Goal: Task Accomplishment & Management: Manage account settings

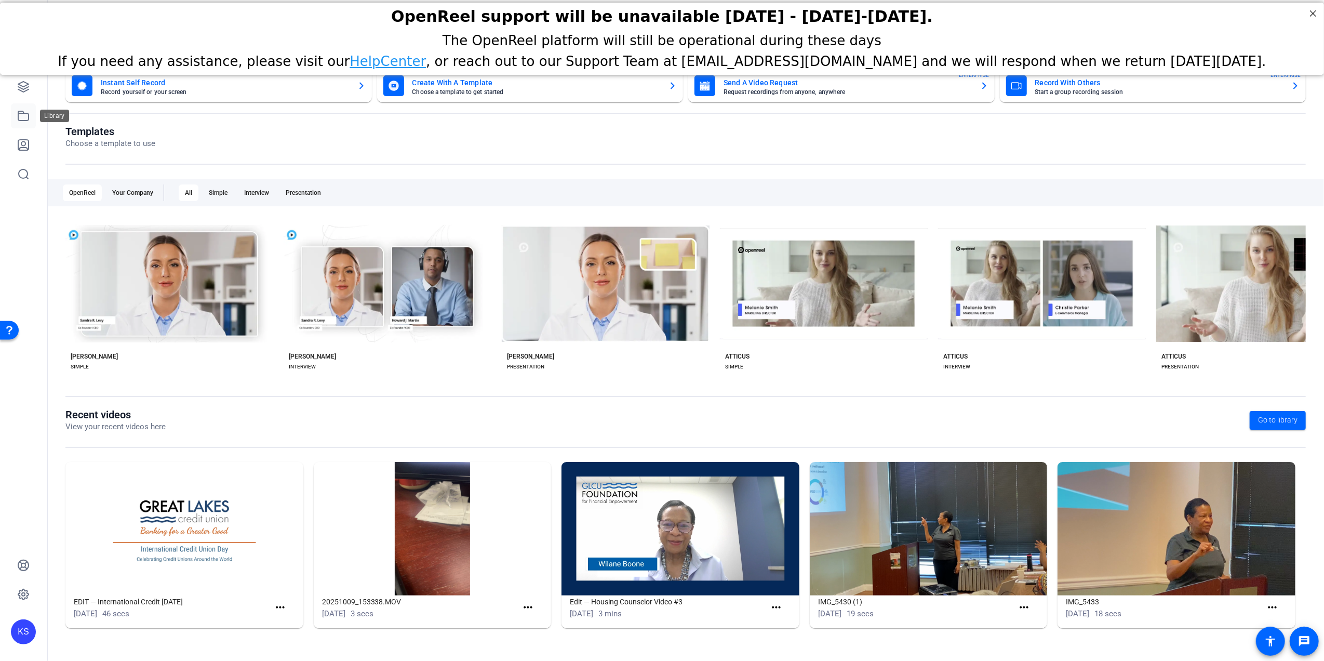
click at [17, 115] on icon at bounding box center [23, 116] width 12 height 12
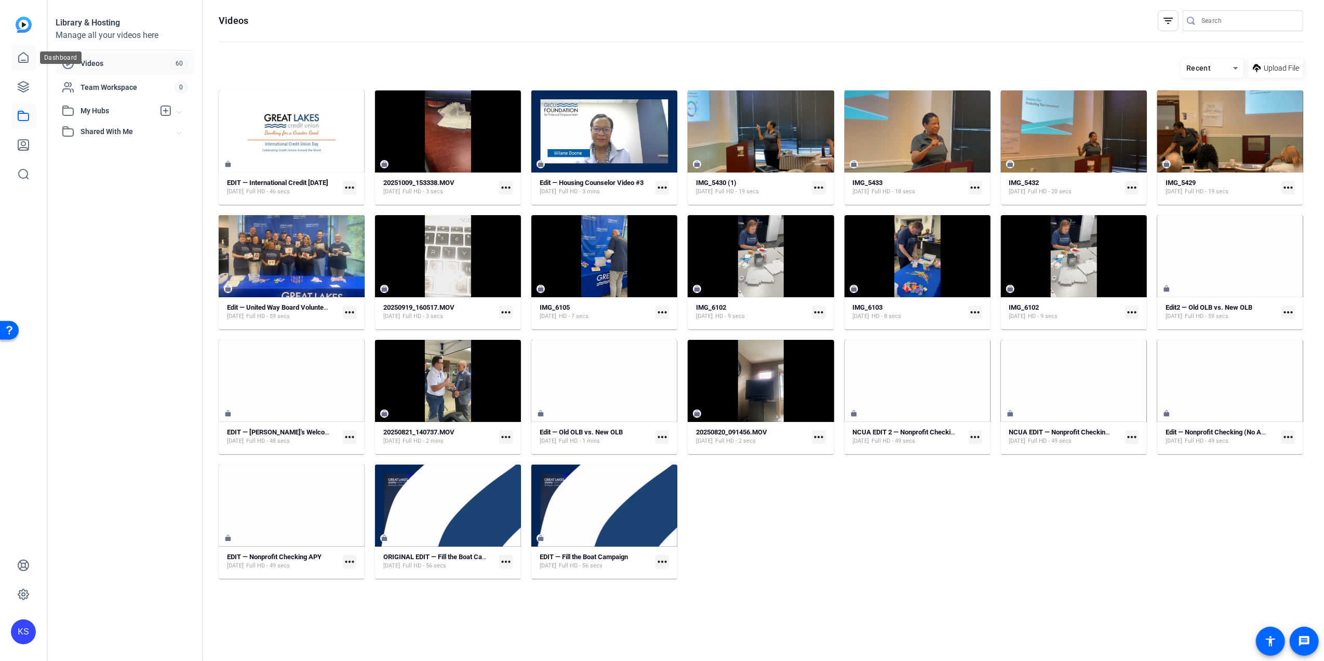
click at [21, 64] on link at bounding box center [23, 57] width 25 height 25
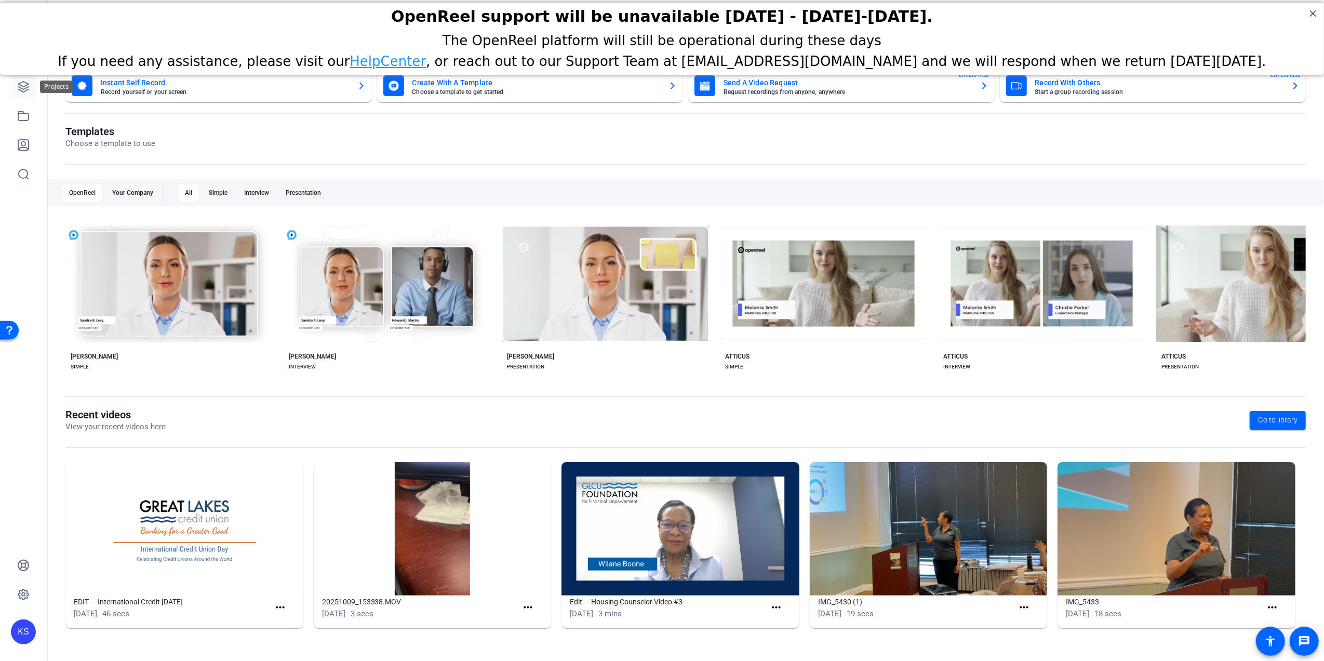
click at [19, 89] on icon at bounding box center [23, 86] width 12 height 12
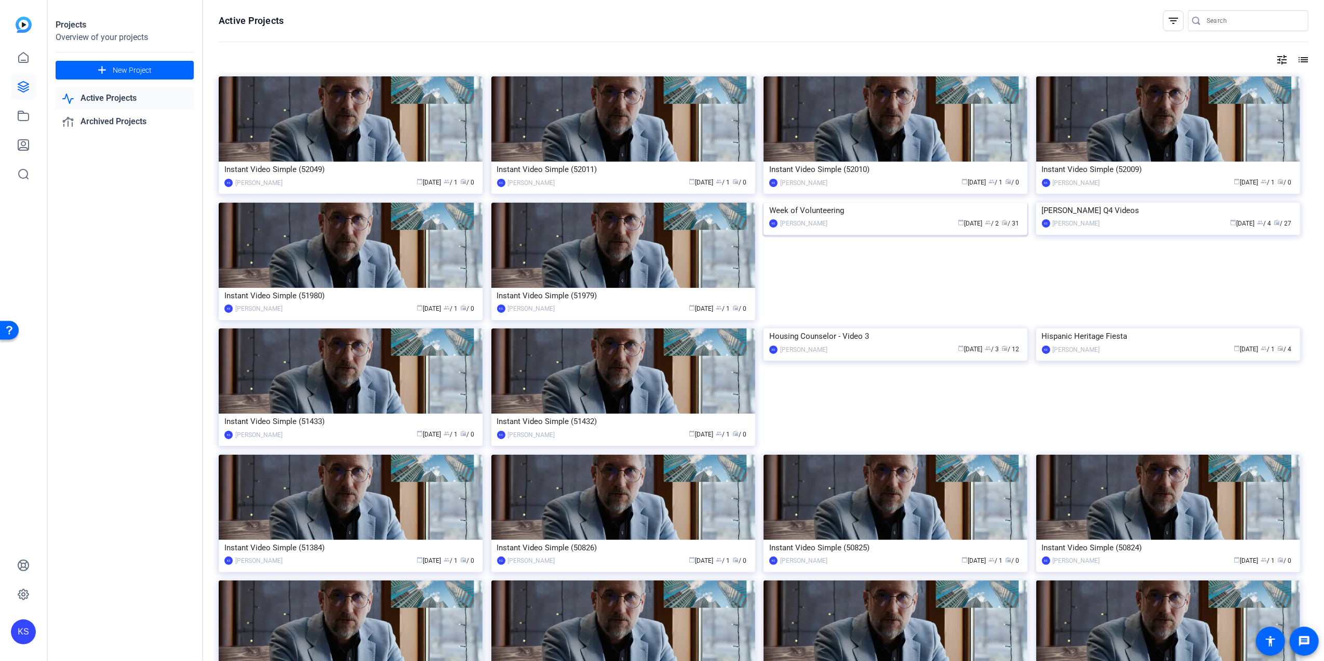
click at [971, 203] on img at bounding box center [895, 203] width 264 height 0
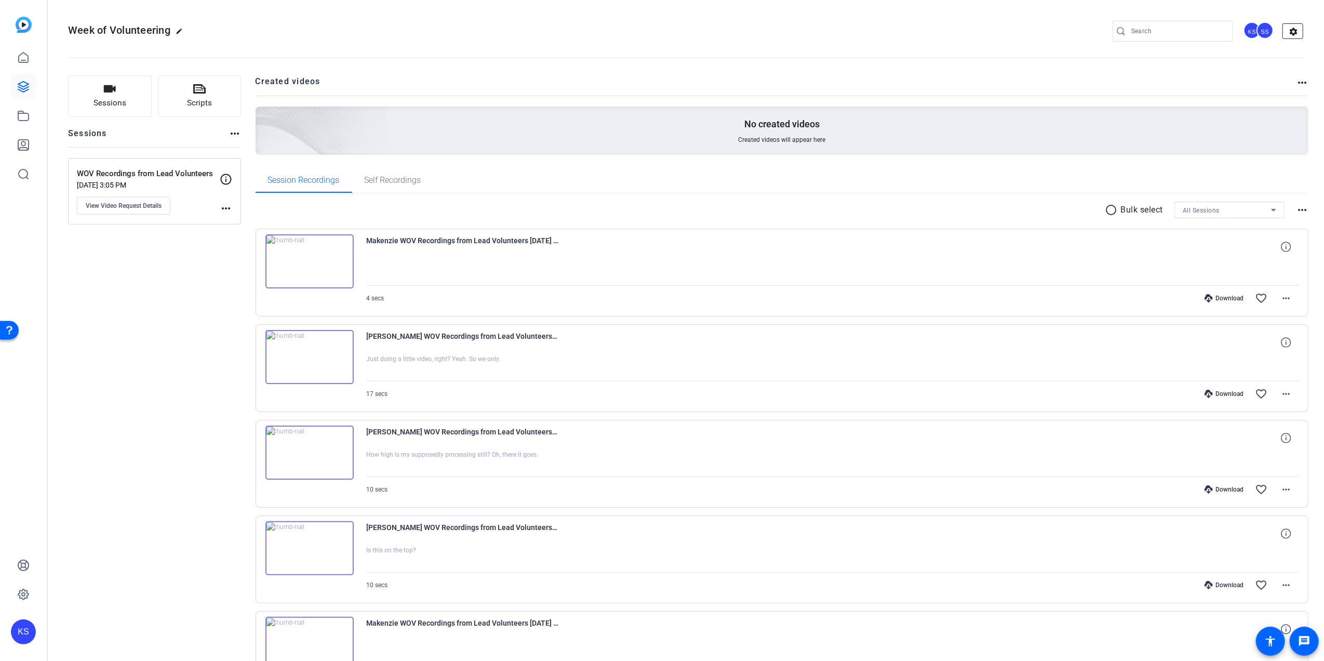
click at [1283, 33] on mat-icon "settings" at bounding box center [1293, 32] width 21 height 16
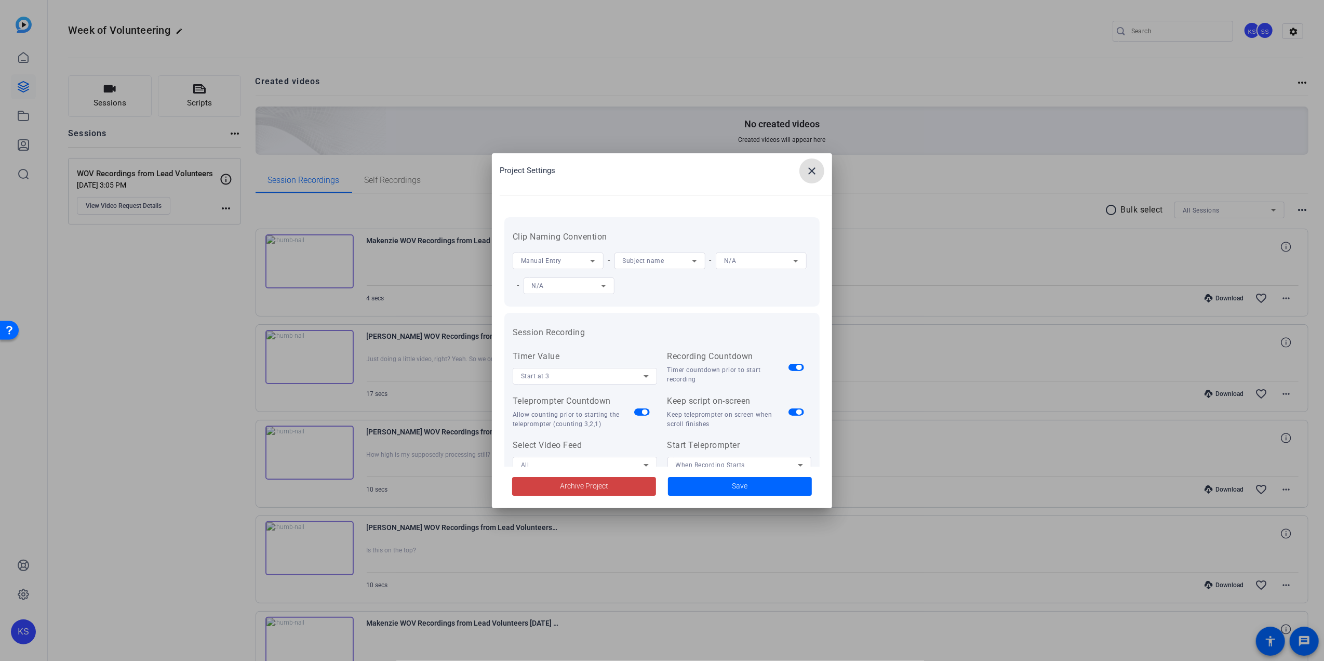
click at [813, 169] on mat-icon "close" at bounding box center [811, 171] width 12 height 12
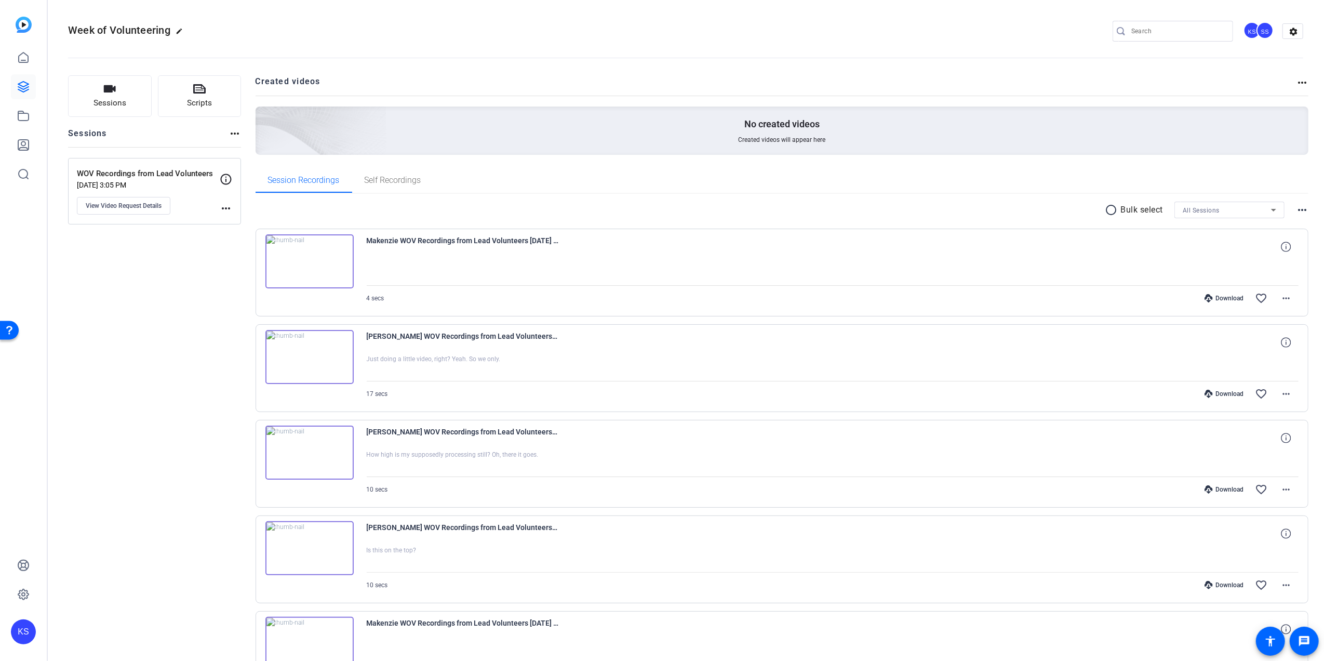
click at [225, 208] on mat-icon "more_horiz" at bounding box center [226, 208] width 12 height 12
click at [117, 203] on div at bounding box center [662, 330] width 1324 height 661
click at [117, 203] on span "View Video Request Details" at bounding box center [124, 205] width 76 height 8
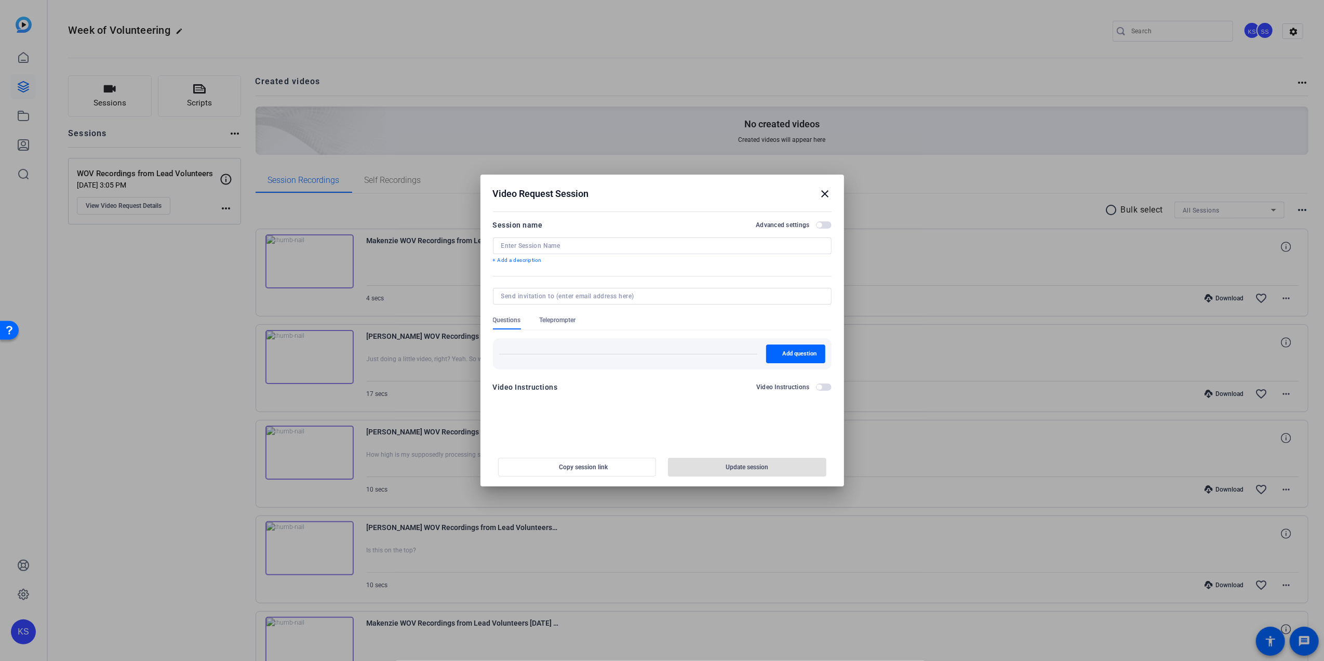
type input "WOV Recordings from Lead Volunteers"
click at [819, 224] on span "button" at bounding box center [818, 224] width 5 height 5
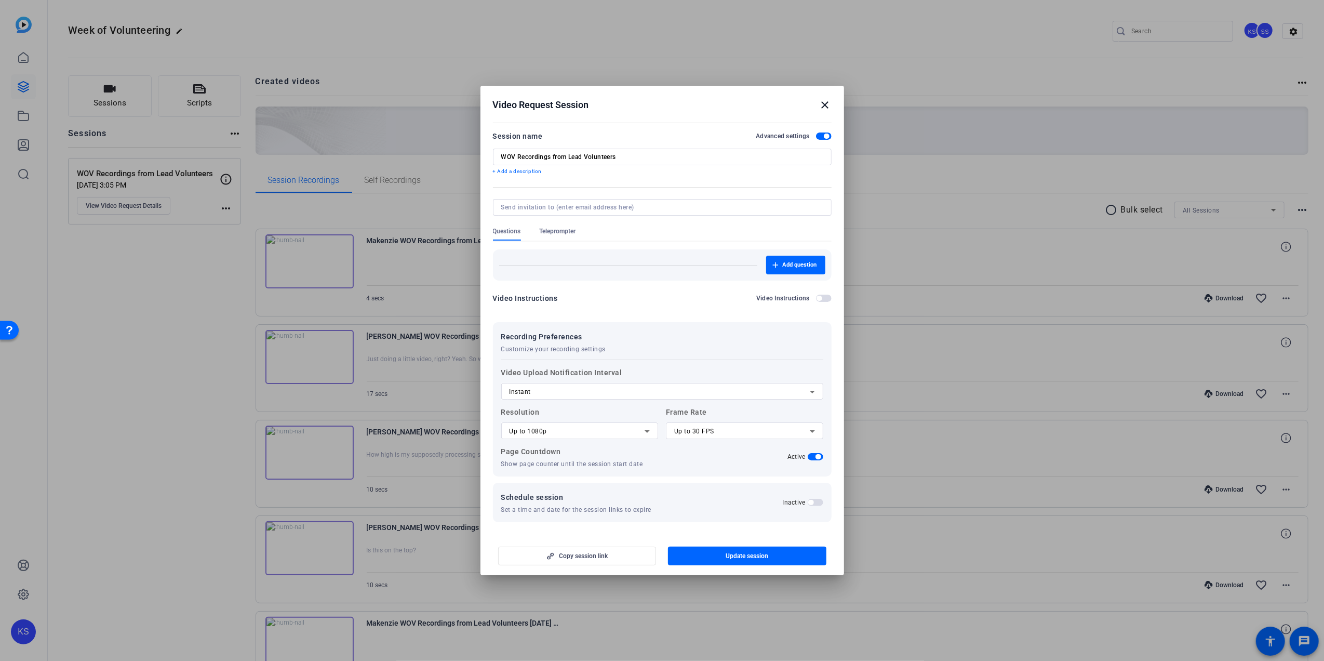
click at [818, 136] on span "button" at bounding box center [824, 135] width 16 height 7
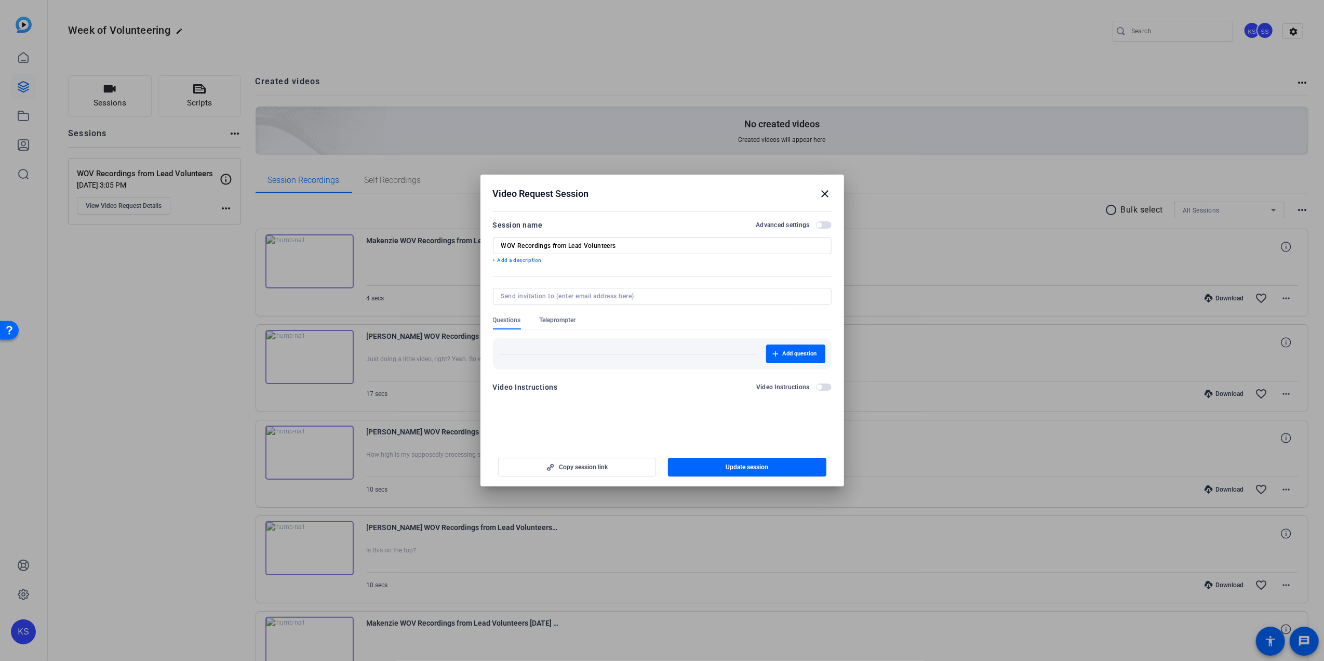
click at [597, 128] on div at bounding box center [662, 330] width 1324 height 661
drag, startPoint x: 143, startPoint y: 308, endPoint x: 142, endPoint y: 302, distance: 6.3
click at [143, 308] on div at bounding box center [662, 330] width 1324 height 661
click at [827, 190] on mat-icon "close" at bounding box center [825, 193] width 12 height 12
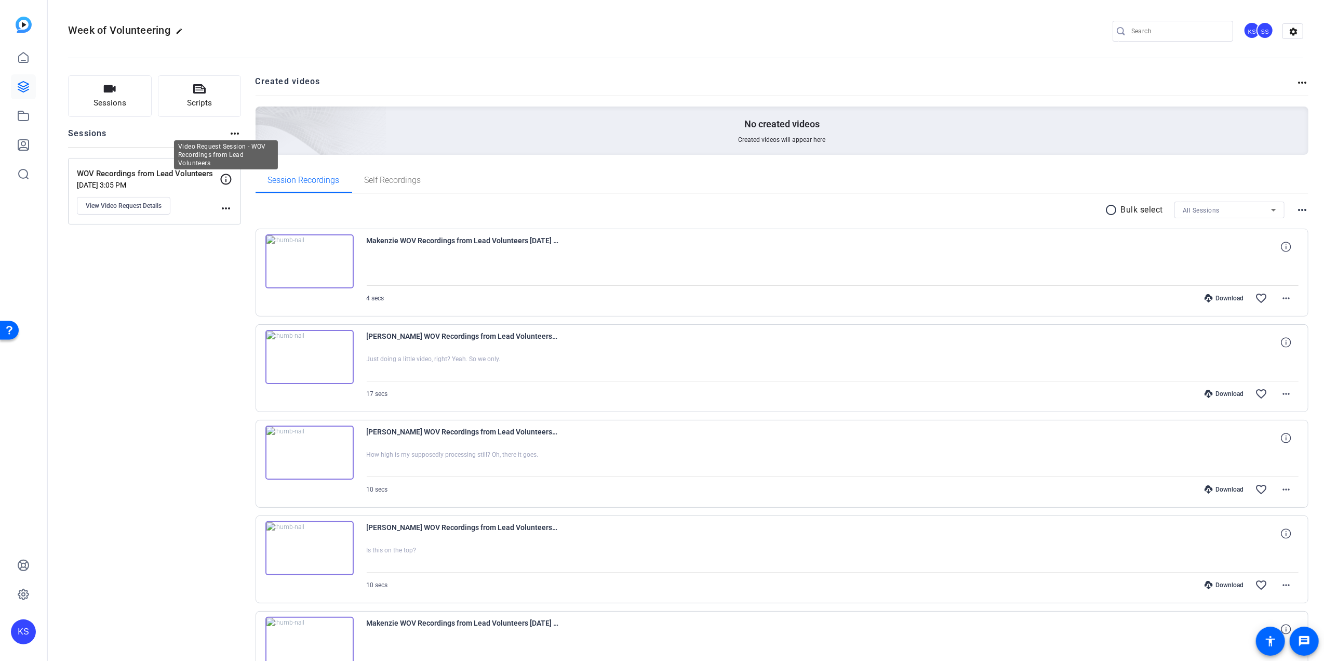
click at [227, 179] on icon at bounding box center [226, 179] width 12 height 12
click at [188, 251] on div "Sessions Scripts Sessions more_horiz WOV Recordings from Lead Volunteers [DATE]…" at bounding box center [154, 651] width 173 height 1153
click at [223, 206] on mat-icon "more_horiz" at bounding box center [226, 208] width 12 height 12
click at [196, 271] on div at bounding box center [662, 330] width 1324 height 661
click at [1296, 81] on mat-icon "more_horiz" at bounding box center [1302, 82] width 12 height 12
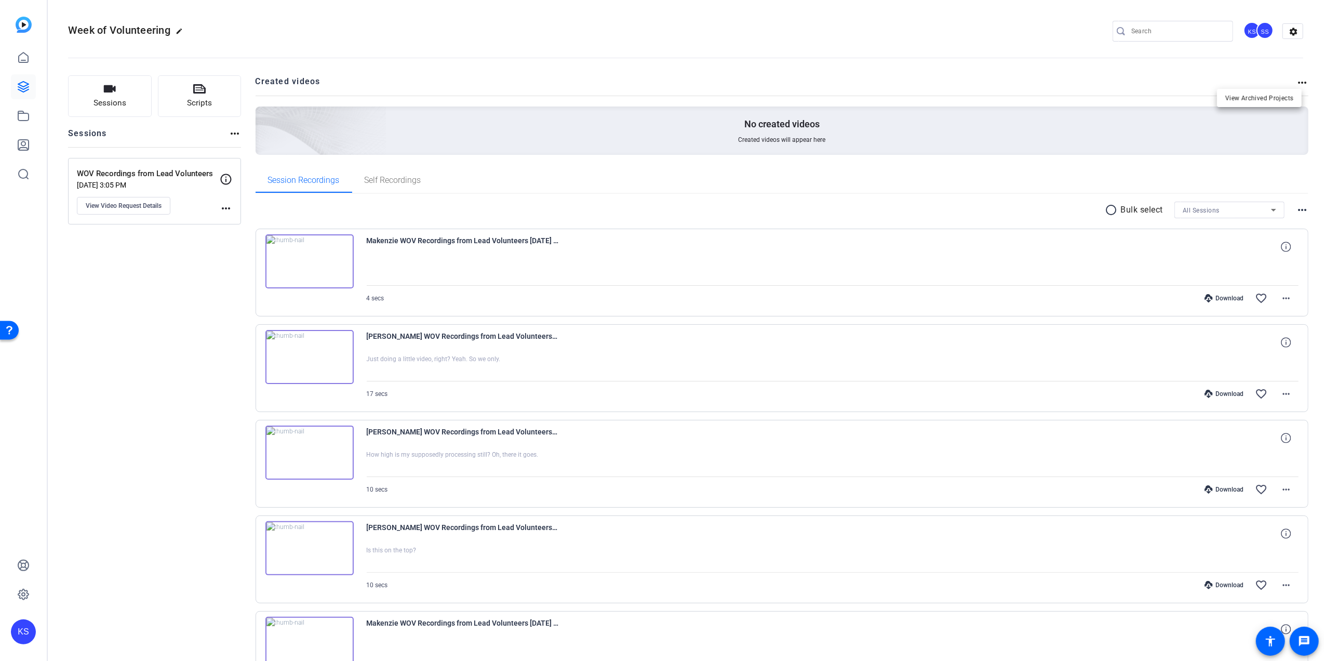
click at [1287, 27] on div at bounding box center [662, 330] width 1324 height 661
click at [1287, 27] on mat-icon "settings" at bounding box center [1293, 32] width 21 height 16
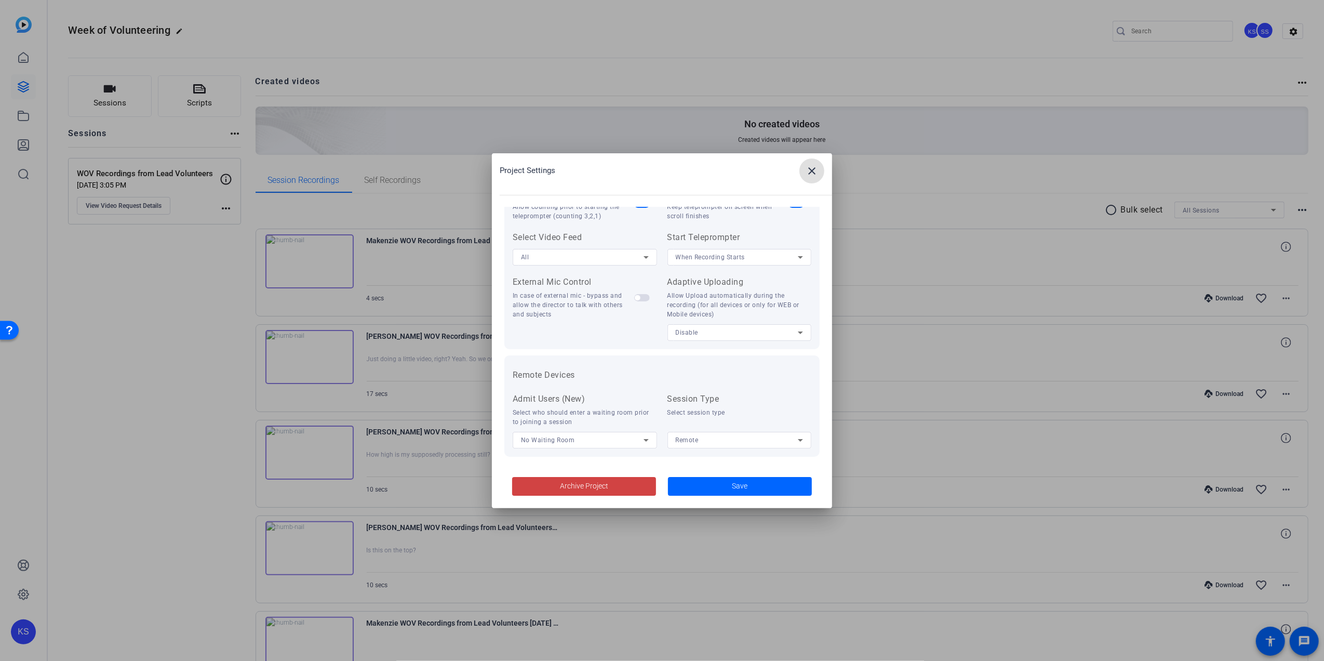
scroll to position [214, 0]
click at [812, 175] on mat-icon "close" at bounding box center [811, 171] width 12 height 12
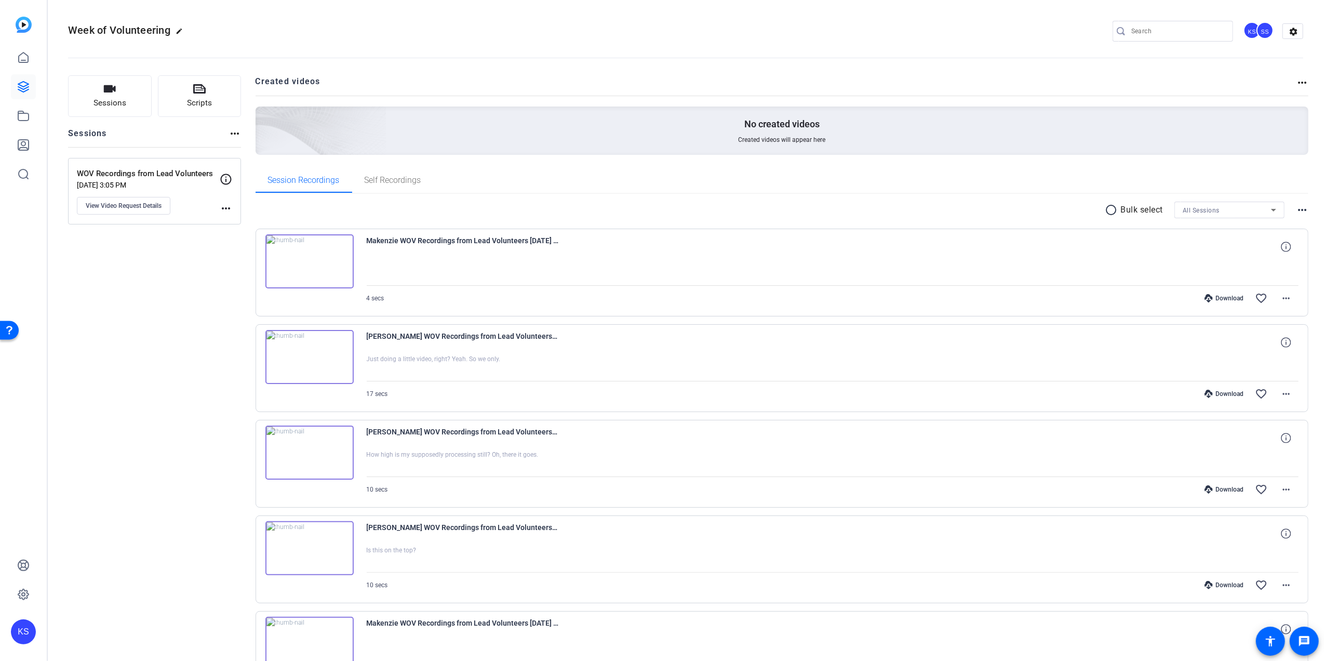
click at [1259, 30] on div "SS" at bounding box center [1264, 30] width 17 height 17
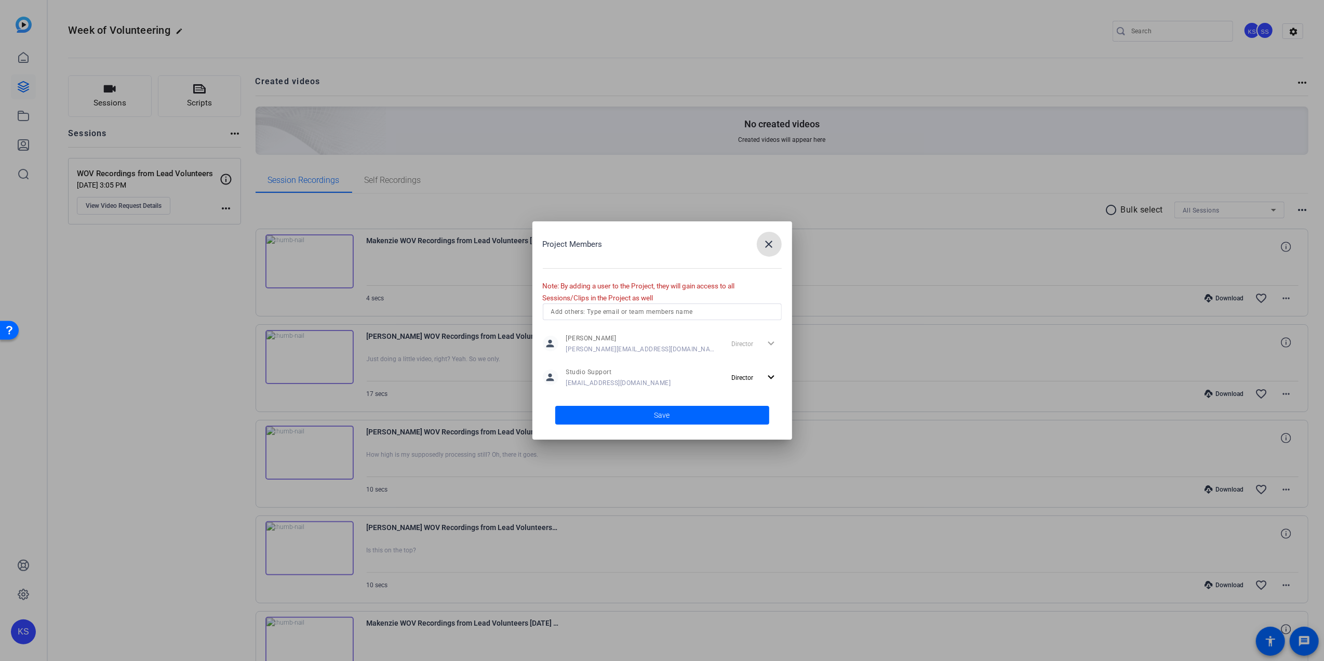
click at [771, 246] on mat-icon "close" at bounding box center [769, 244] width 12 height 12
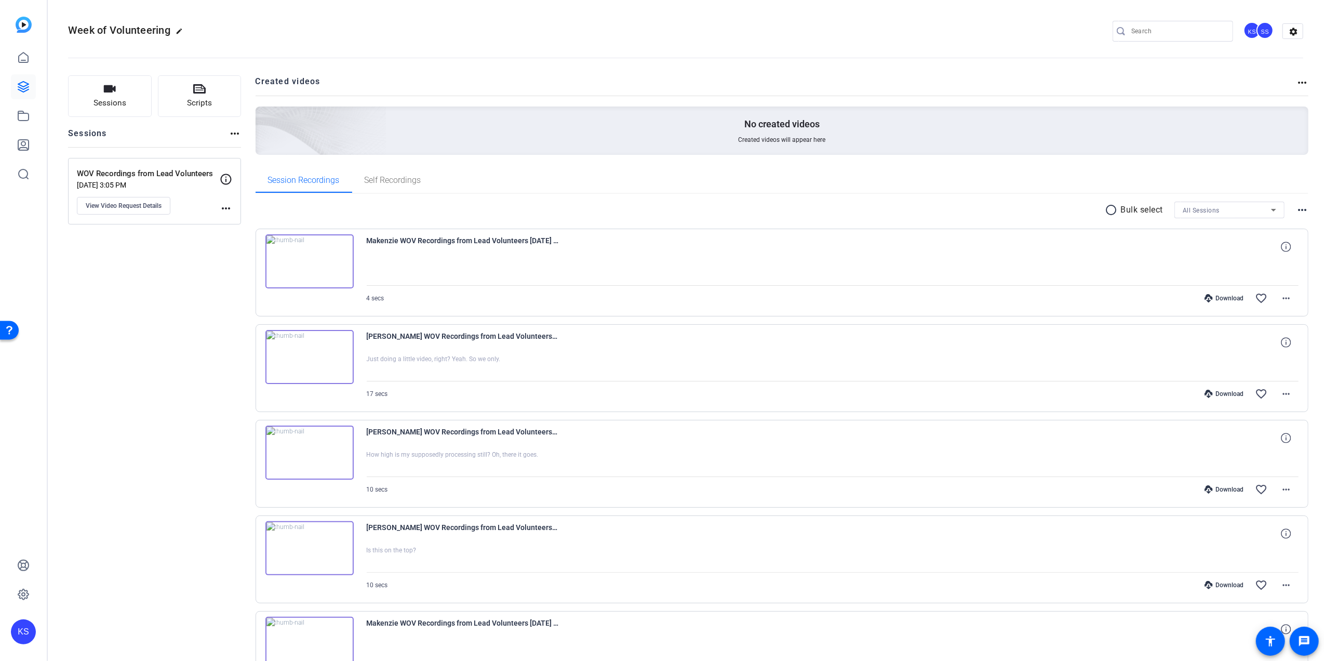
click at [177, 32] on mat-icon "edit" at bounding box center [182, 34] width 12 height 12
click at [160, 32] on span "check_circle" at bounding box center [161, 31] width 12 height 12
click at [153, 132] on div "Sessions more_horiz" at bounding box center [154, 137] width 173 height 20
click at [234, 131] on mat-icon "more_horiz" at bounding box center [234, 133] width 12 height 12
click at [152, 276] on div at bounding box center [662, 330] width 1324 height 661
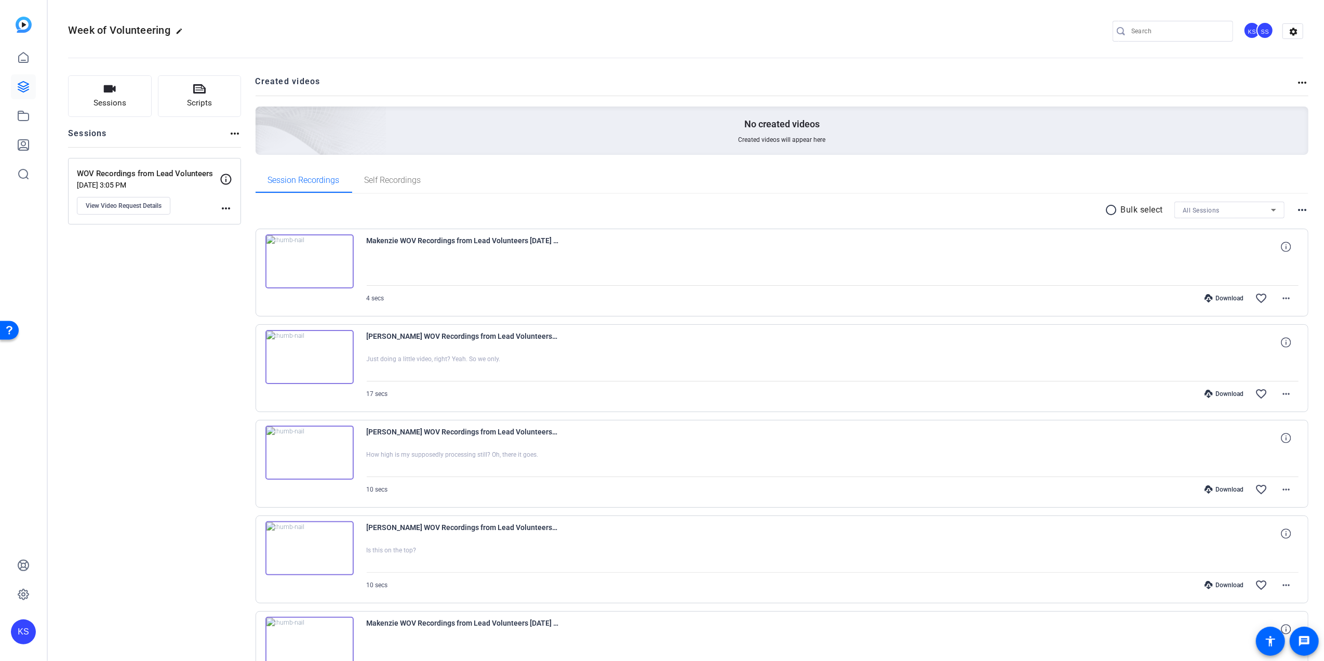
click at [227, 210] on mat-icon "more_horiz" at bounding box center [226, 208] width 12 height 12
click at [196, 264] on div at bounding box center [662, 330] width 1324 height 661
click at [104, 102] on span "Sessions" at bounding box center [109, 103] width 33 height 12
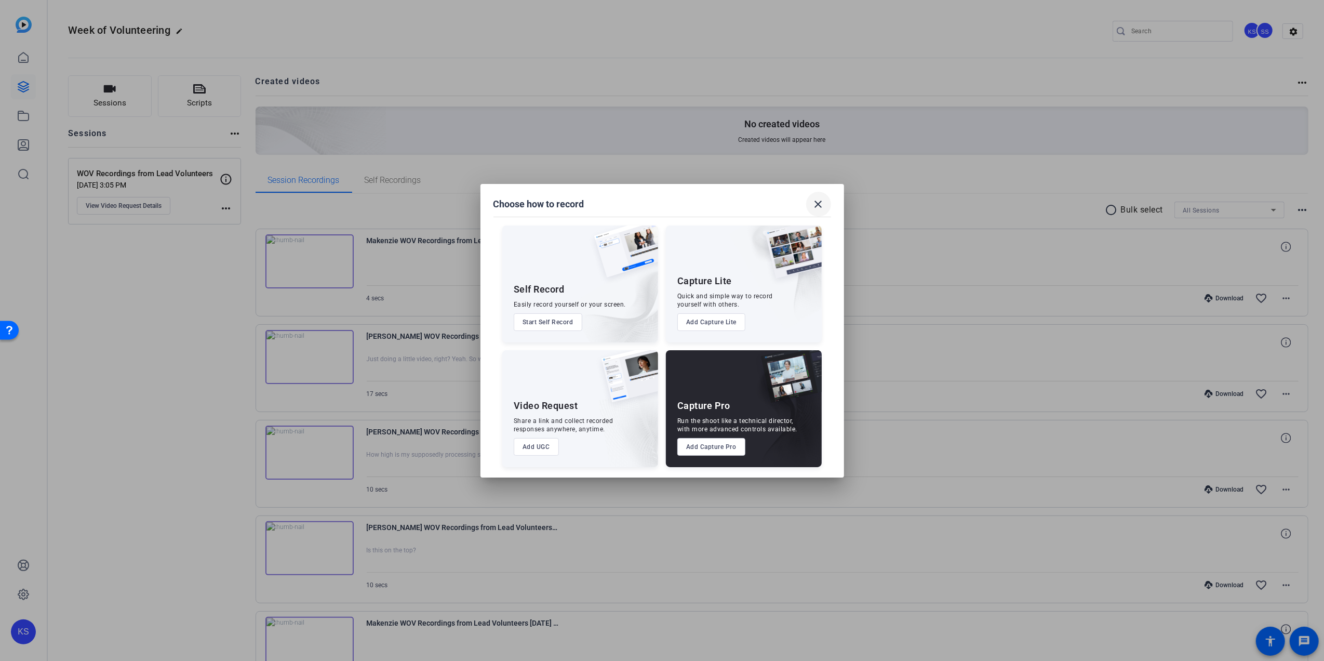
click at [821, 200] on mat-icon "close" at bounding box center [818, 204] width 12 height 12
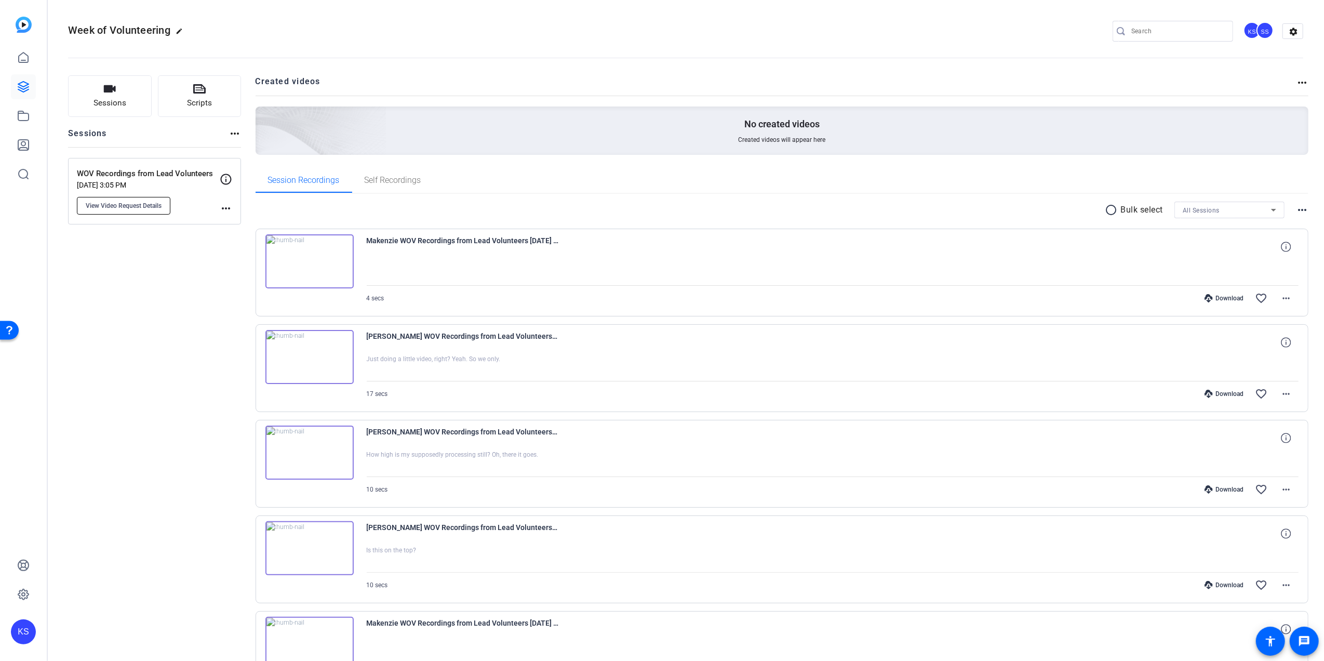
click at [125, 207] on span "View Video Request Details" at bounding box center [124, 205] width 76 height 8
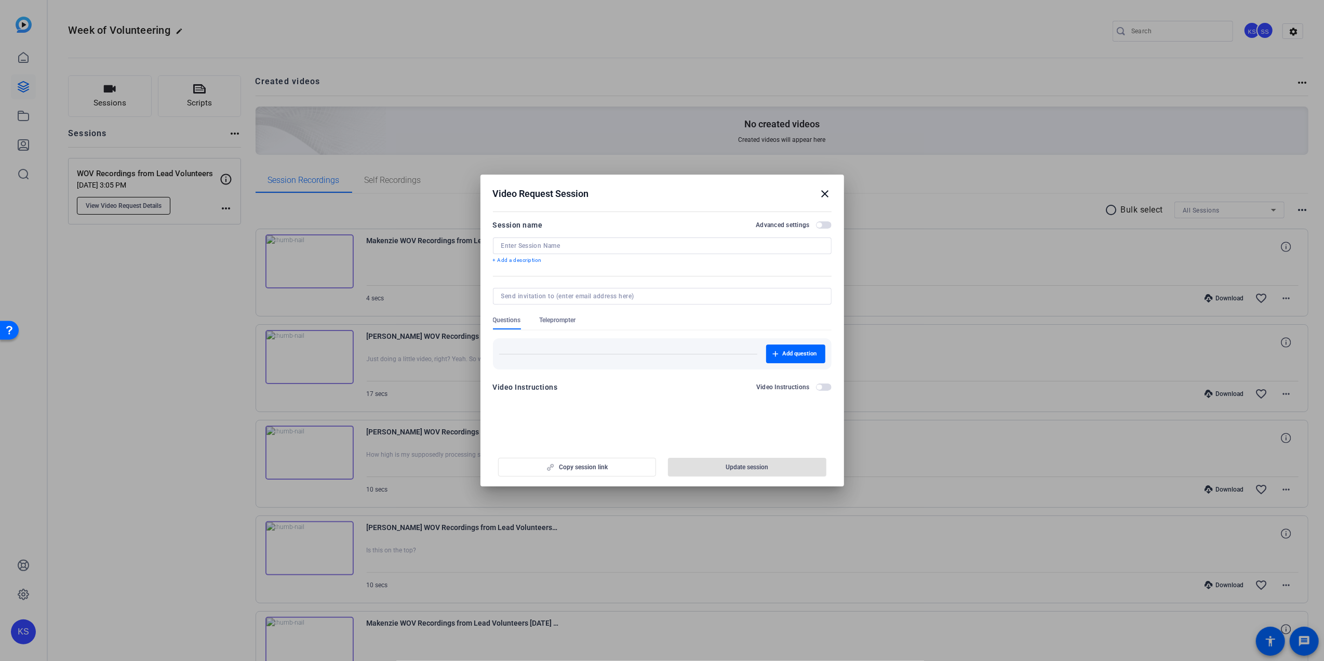
type input "WOV Recordings from Lead Volunteers"
click at [817, 225] on span "button" at bounding box center [818, 224] width 5 height 5
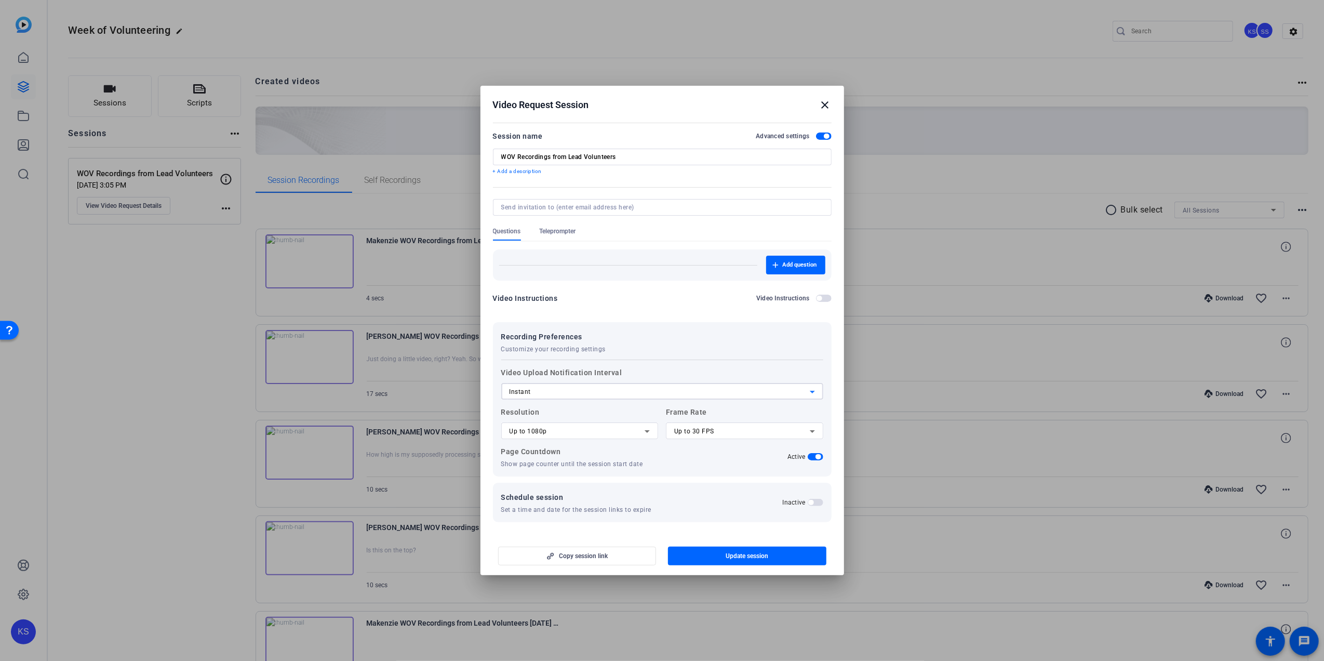
click at [809, 393] on icon at bounding box center [812, 391] width 12 height 12
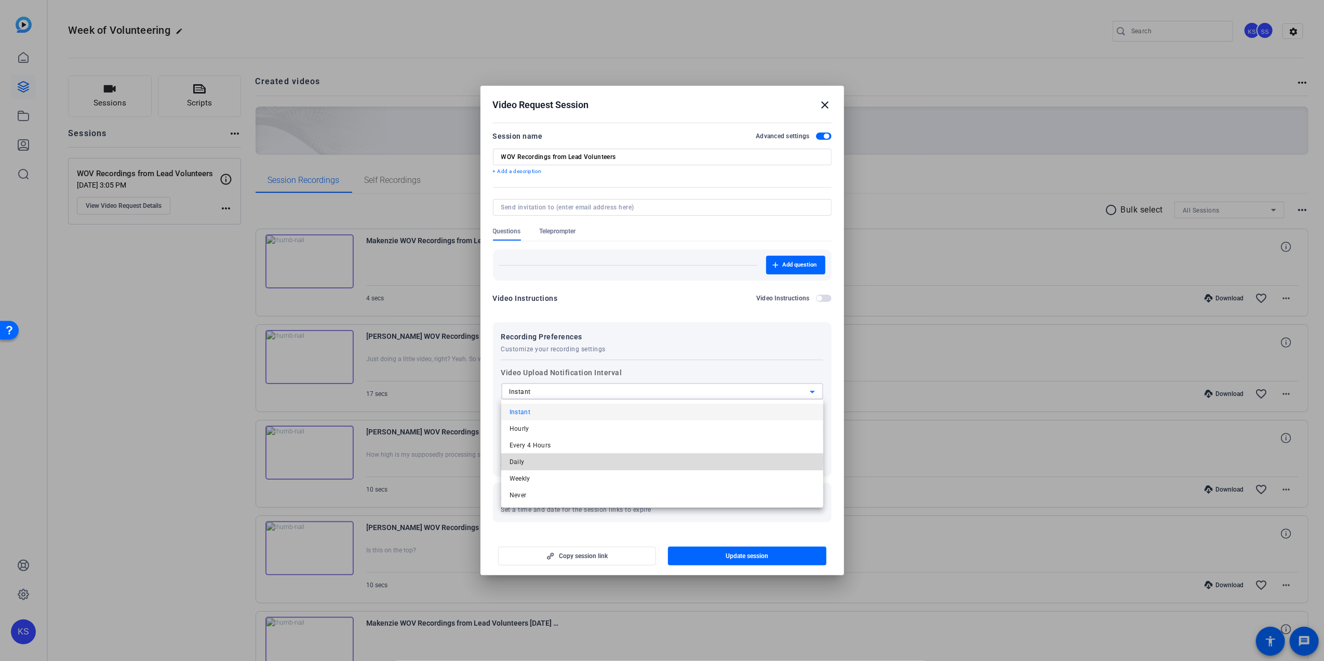
click at [528, 460] on mat-option "Daily" at bounding box center [662, 461] width 322 height 17
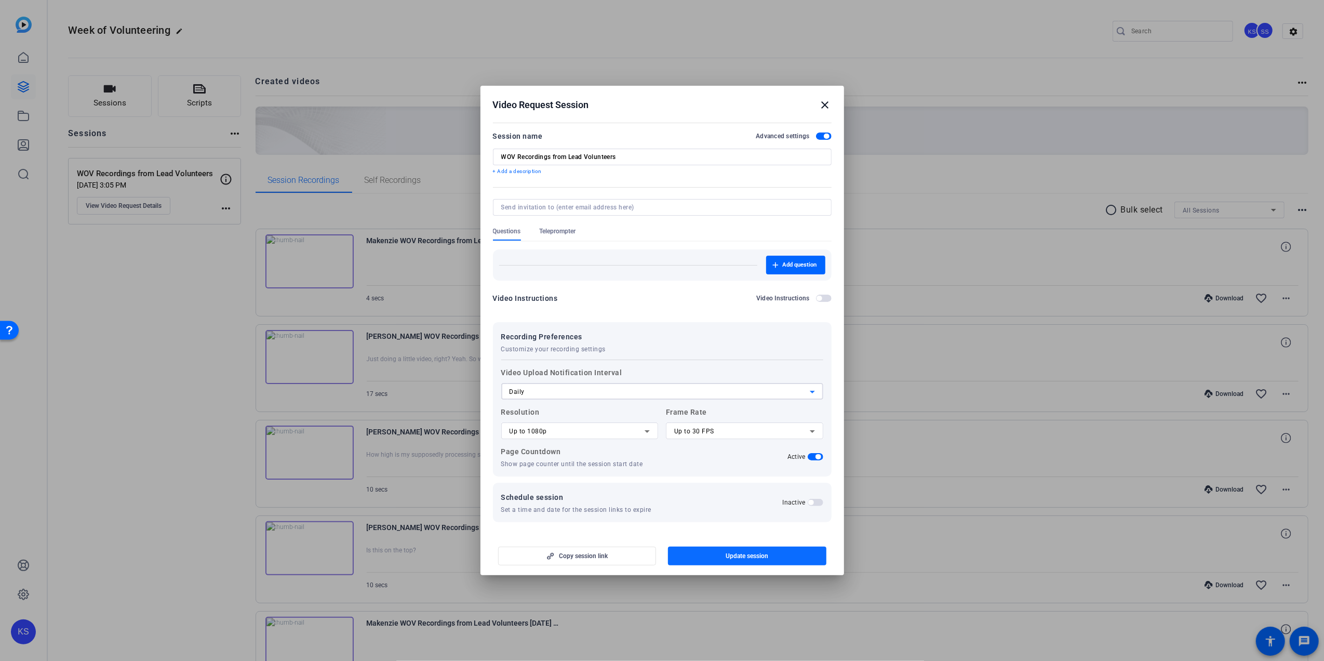
click at [746, 553] on span "Update session" at bounding box center [746, 555] width 43 height 8
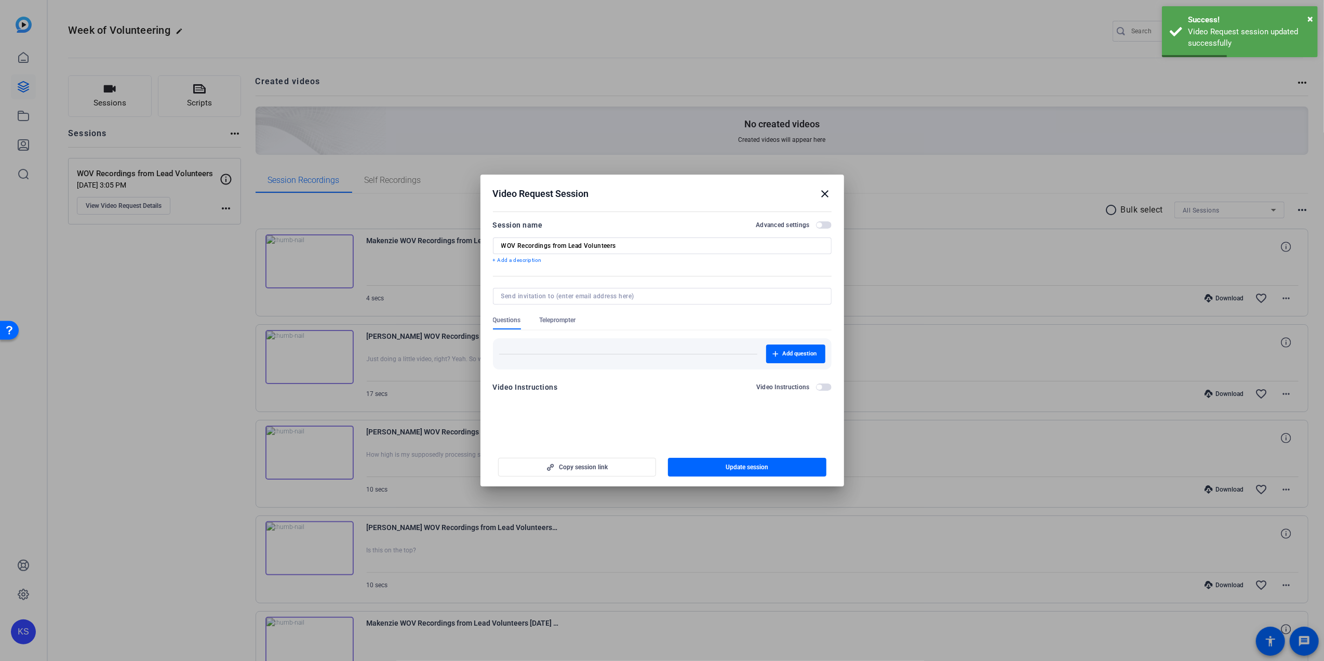
click at [449, 34] on div at bounding box center [662, 330] width 1324 height 661
